Goal: Information Seeking & Learning: Learn about a topic

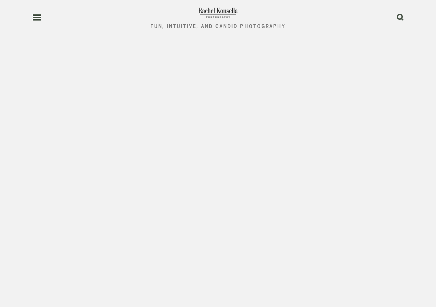
click at [41, 17] on use at bounding box center [37, 17] width 8 height 5
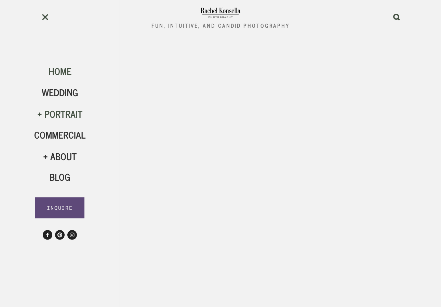
click at [61, 113] on div "Portrait" at bounding box center [59, 114] width 51 height 12
click at [62, 185] on span "HS Seniors" at bounding box center [59, 175] width 33 height 27
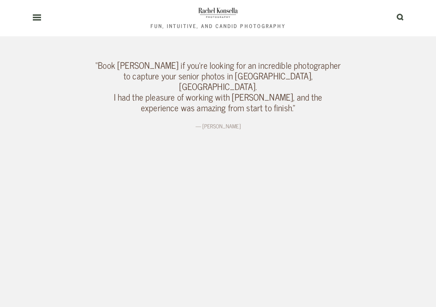
scroll to position [1006, 0]
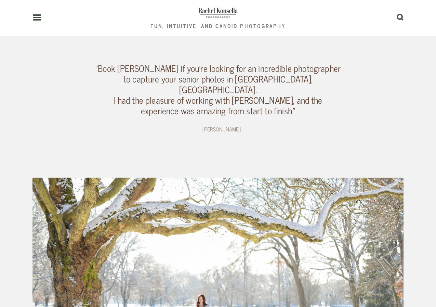
click at [384, 77] on div "Olympia High School Senior Photographer Stunning Senior Photos in Olympia, WA Y…" at bounding box center [218, 179] width 383 height 1606
click at [390, 98] on div "Olympia High School Senior Photographer Stunning Senior Photos in Olympia, WA Y…" at bounding box center [218, 179] width 383 height 1606
click at [390, 126] on div "Olympia High School Senior Photographer Stunning Senior Photos in Olympia, WA Y…" at bounding box center [218, 179] width 383 height 1606
click at [396, 113] on div "Olympia High School Senior Photographer Stunning Senior Photos in Olympia, WA Y…" at bounding box center [218, 179] width 383 height 1606
click at [409, 142] on main "Olympia High School Senior Photographer Stunning Senior Photos in Olympia, WA Y…" at bounding box center [218, 179] width 436 height 1606
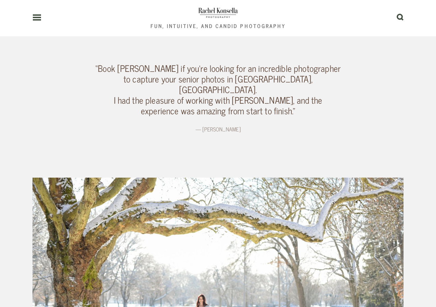
click at [387, 138] on div "Olympia High School Senior Photographer Stunning Senior Photos in Olympia, WA Y…" at bounding box center [218, 179] width 383 height 1606
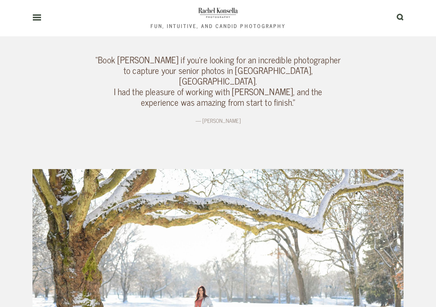
scroll to position [1031, 0]
